Goal: Ask a question

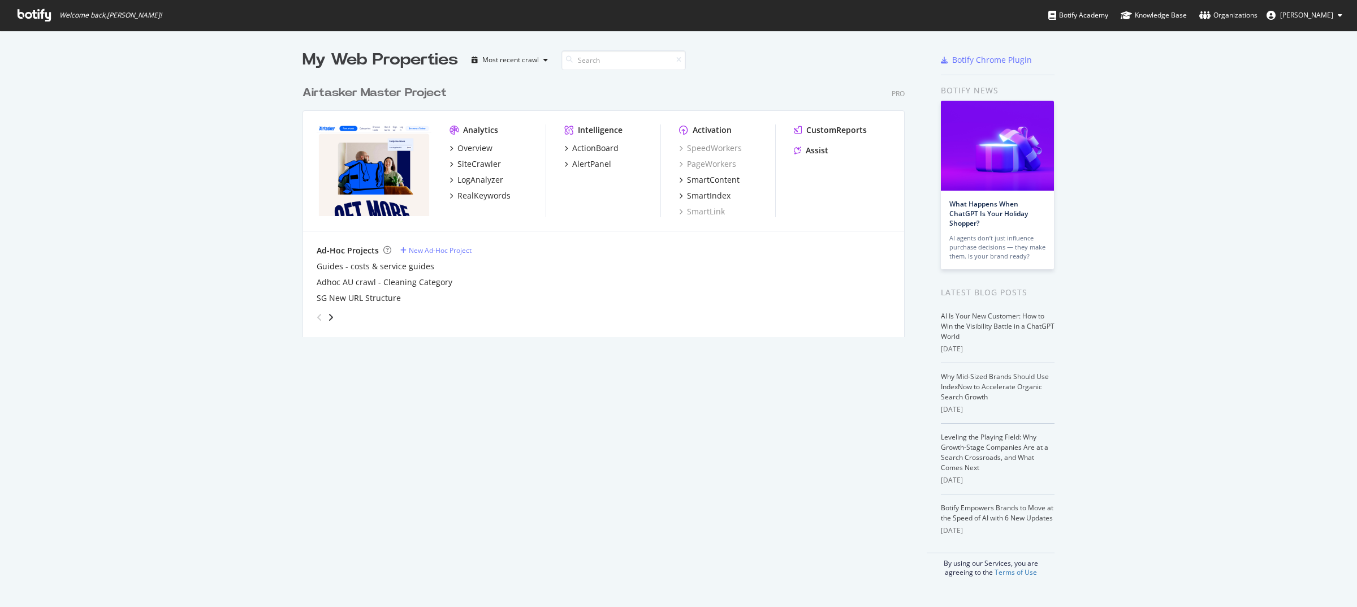
scroll to position [596, 1335]
click at [458, 143] on div "Overview" at bounding box center [474, 147] width 35 height 11
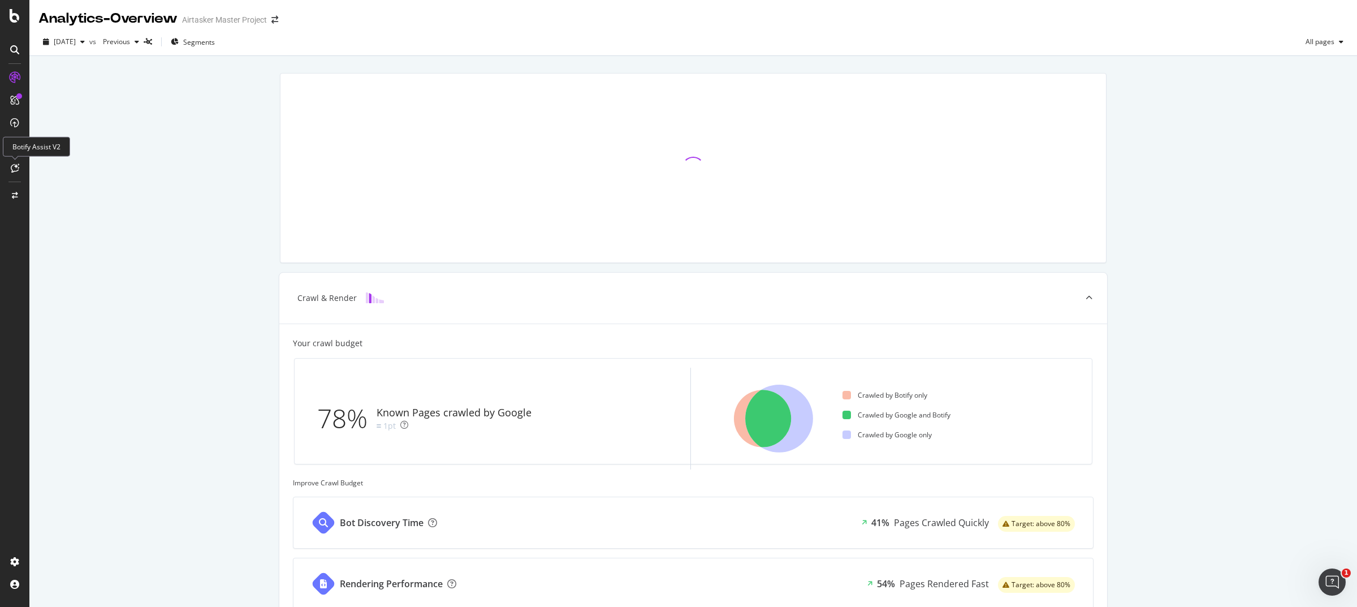
click at [19, 172] on div at bounding box center [15, 168] width 18 height 18
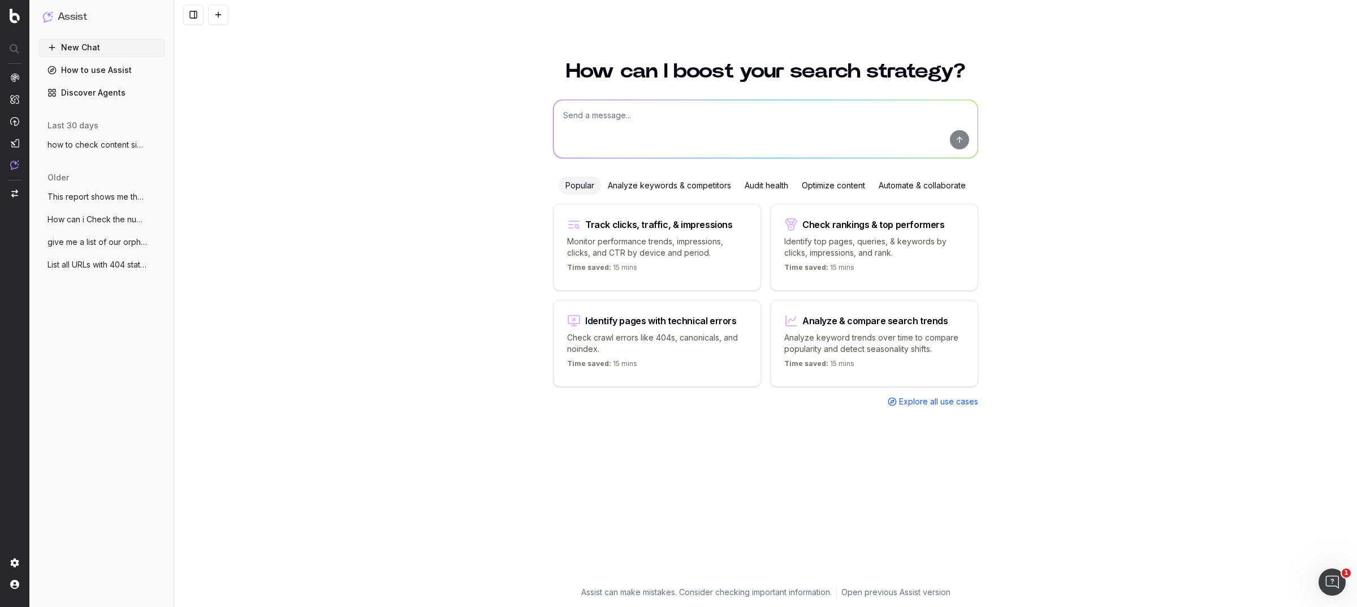
click at [106, 194] on span "This report shows me the urls with dupli" at bounding box center [96, 196] width 99 height 11
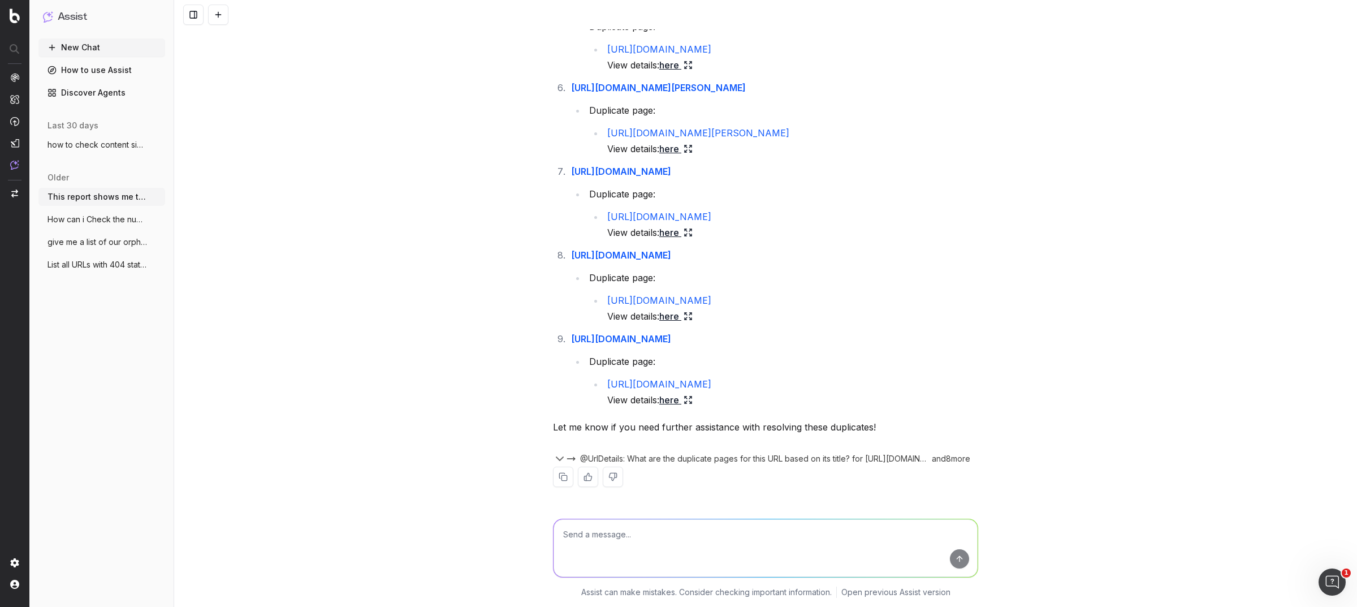
click at [105, 223] on span "How can i Check the number of pages inde" at bounding box center [96, 219] width 99 height 11
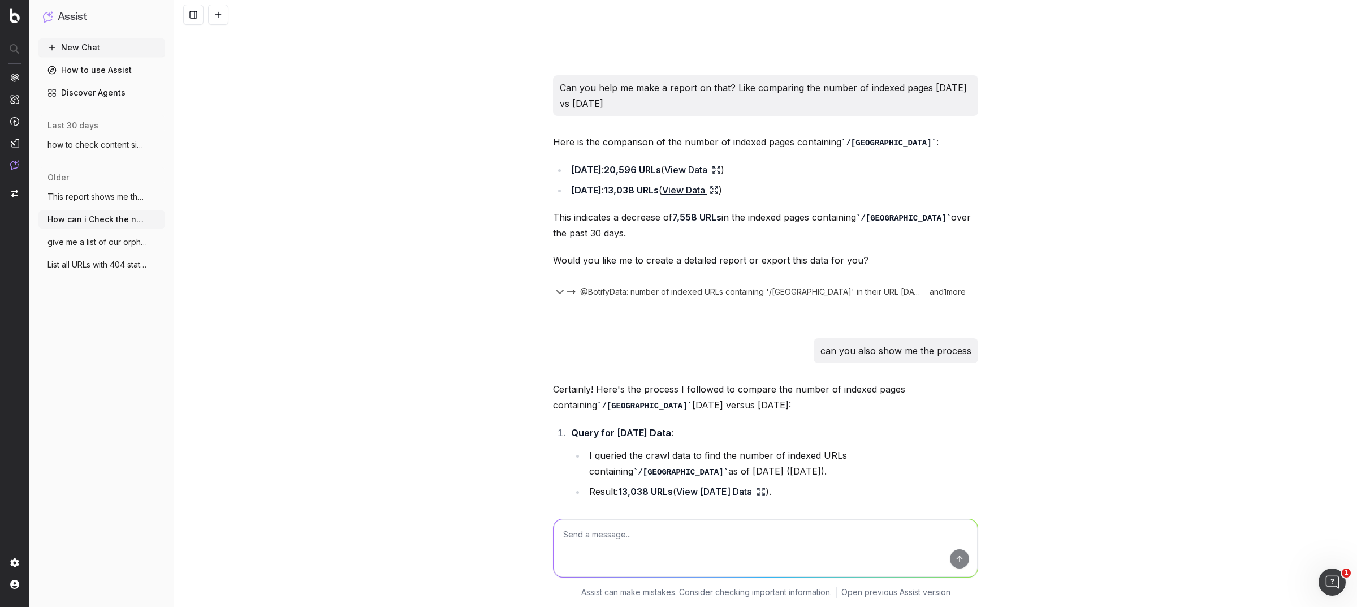
scroll to position [1022, 0]
